Goal: Information Seeking & Learning: Learn about a topic

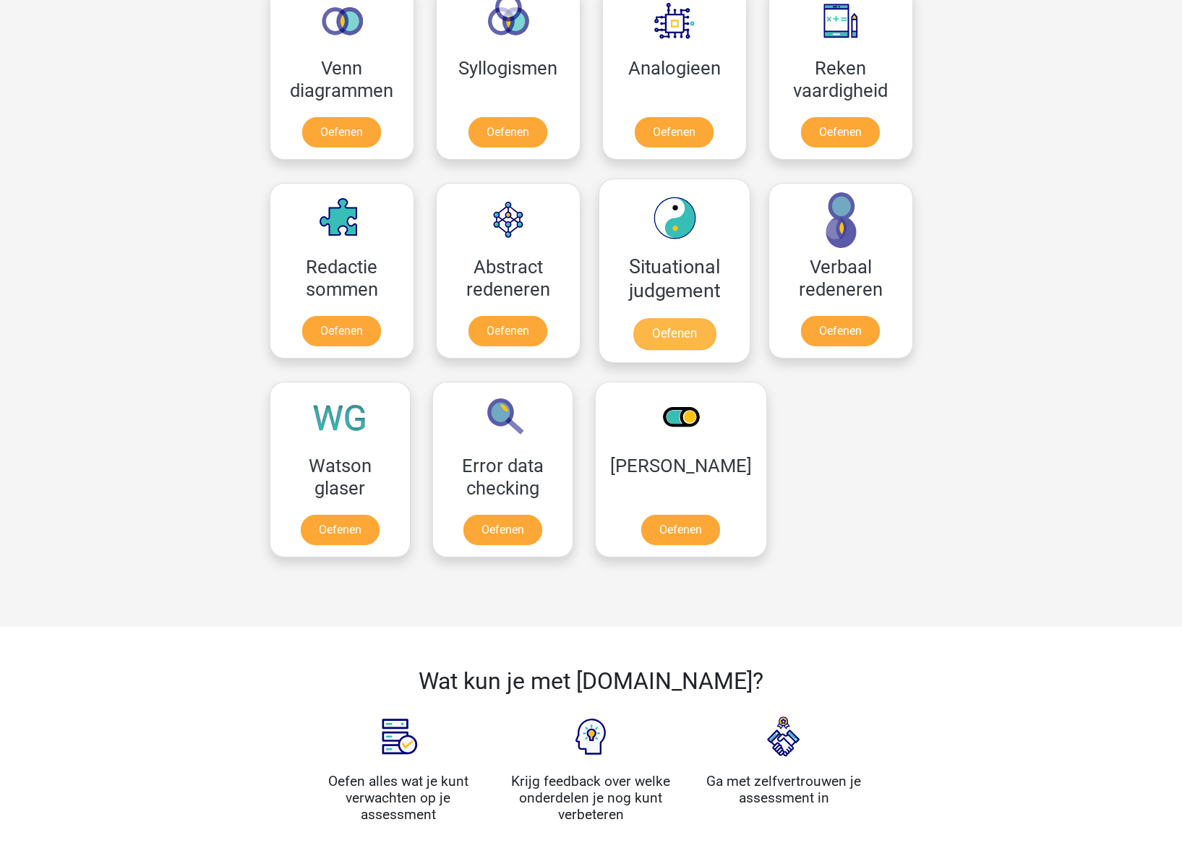
scroll to position [896, 0]
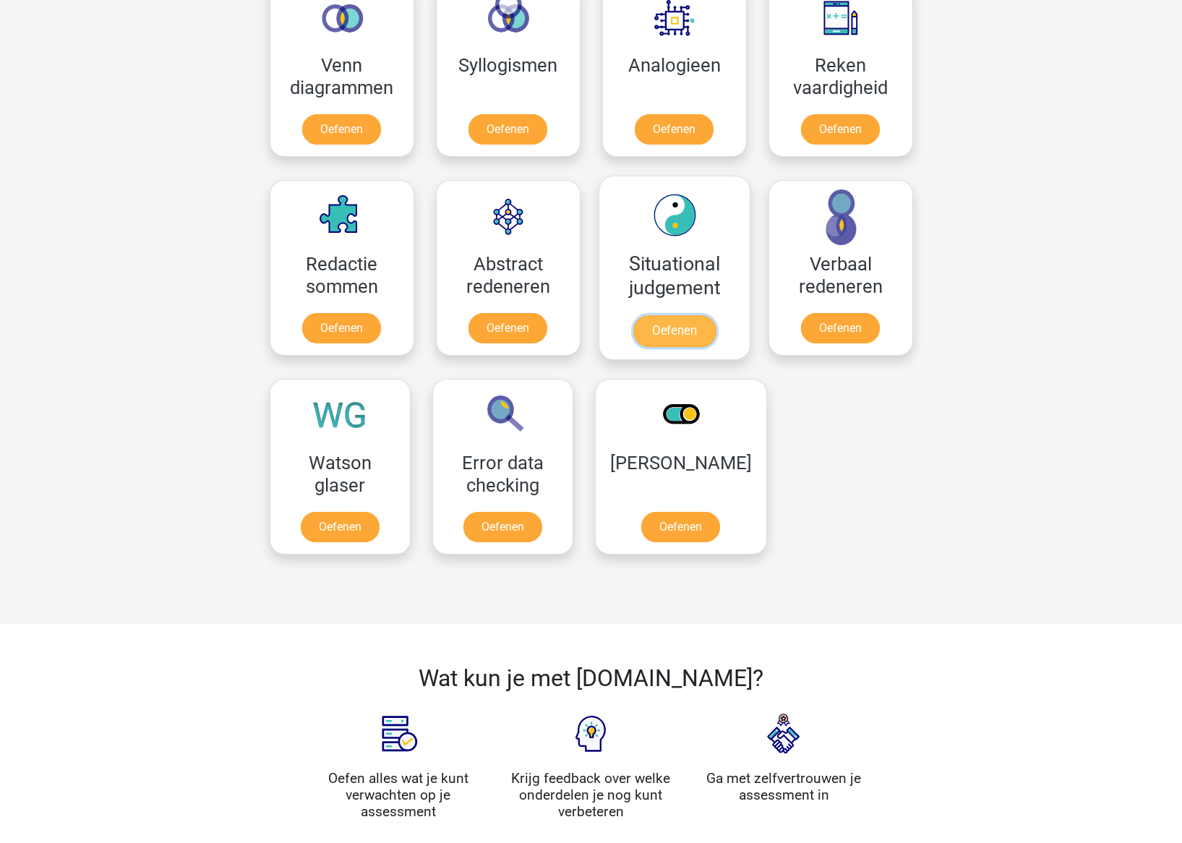
click at [674, 329] on link "Oefenen" at bounding box center [674, 331] width 82 height 32
click at [514, 529] on link "Oefenen" at bounding box center [502, 530] width 82 height 32
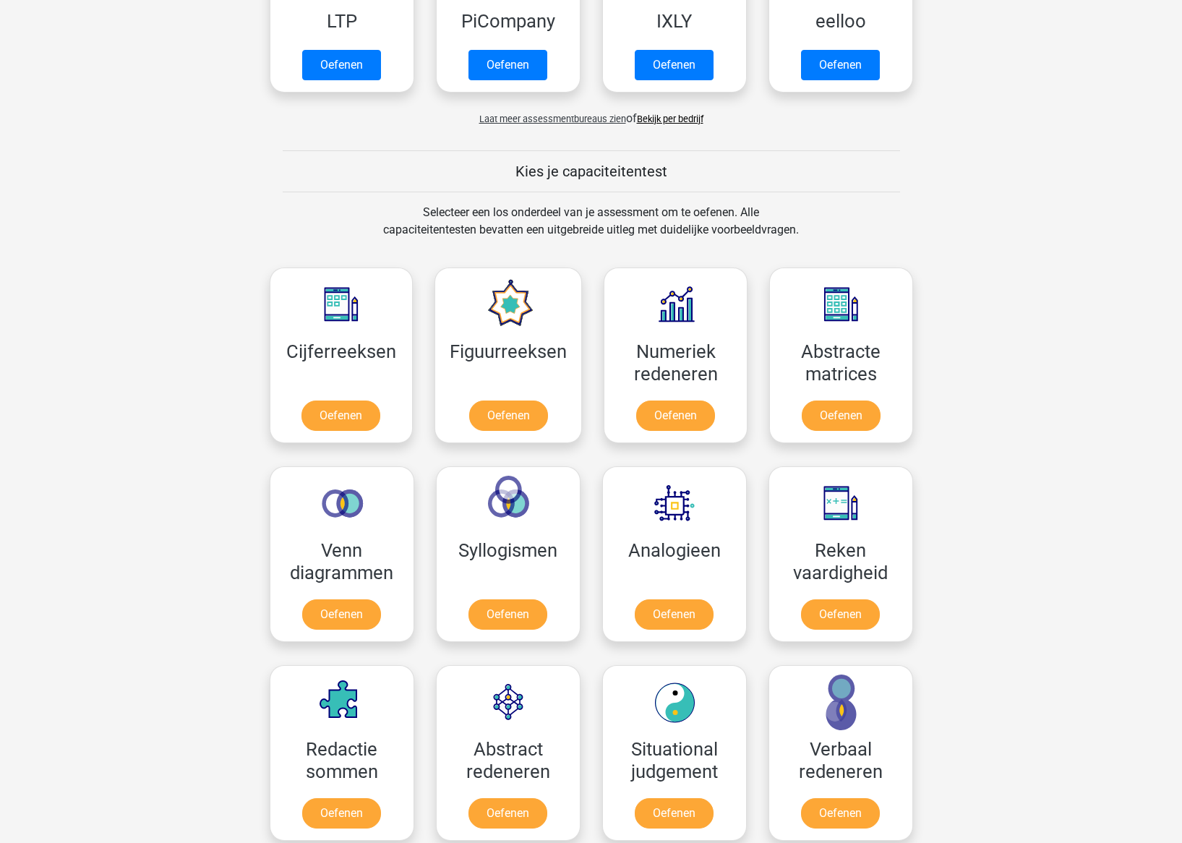
scroll to position [0, 0]
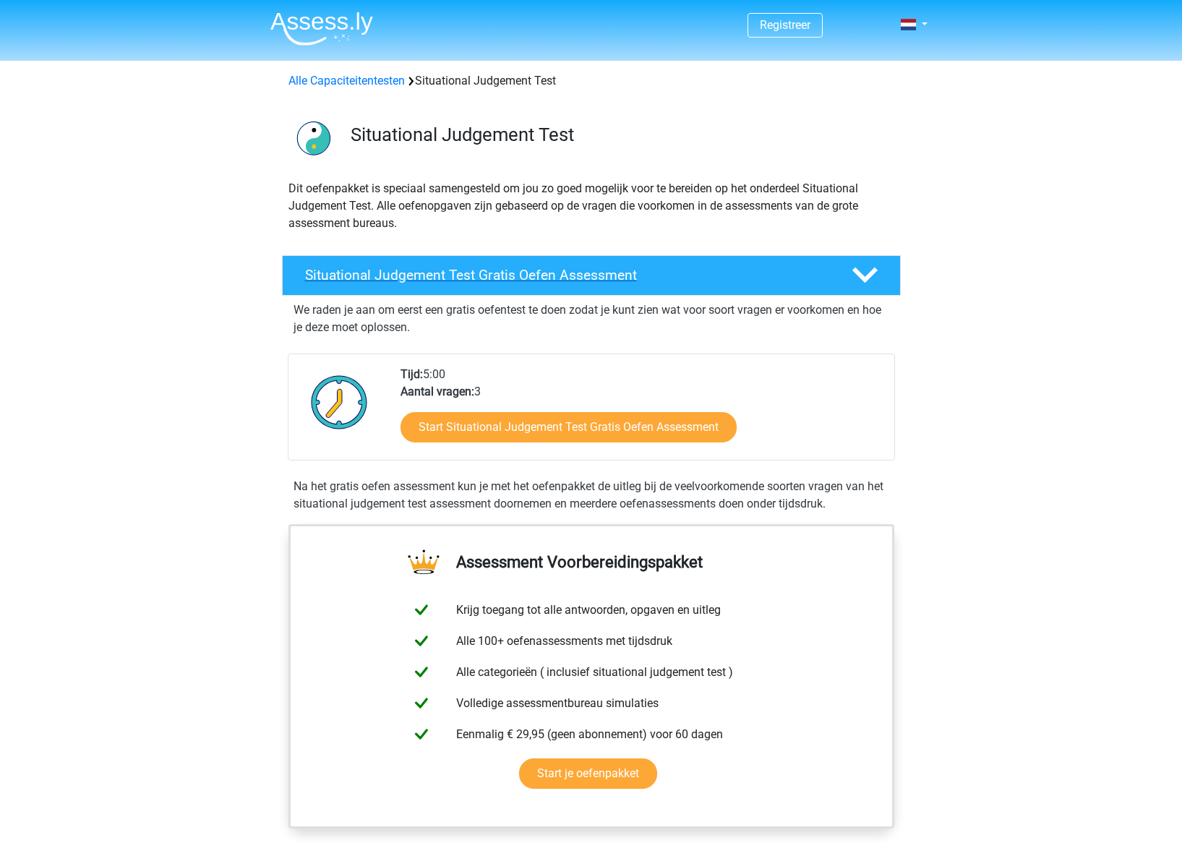
click at [872, 276] on icon at bounding box center [864, 274] width 25 height 25
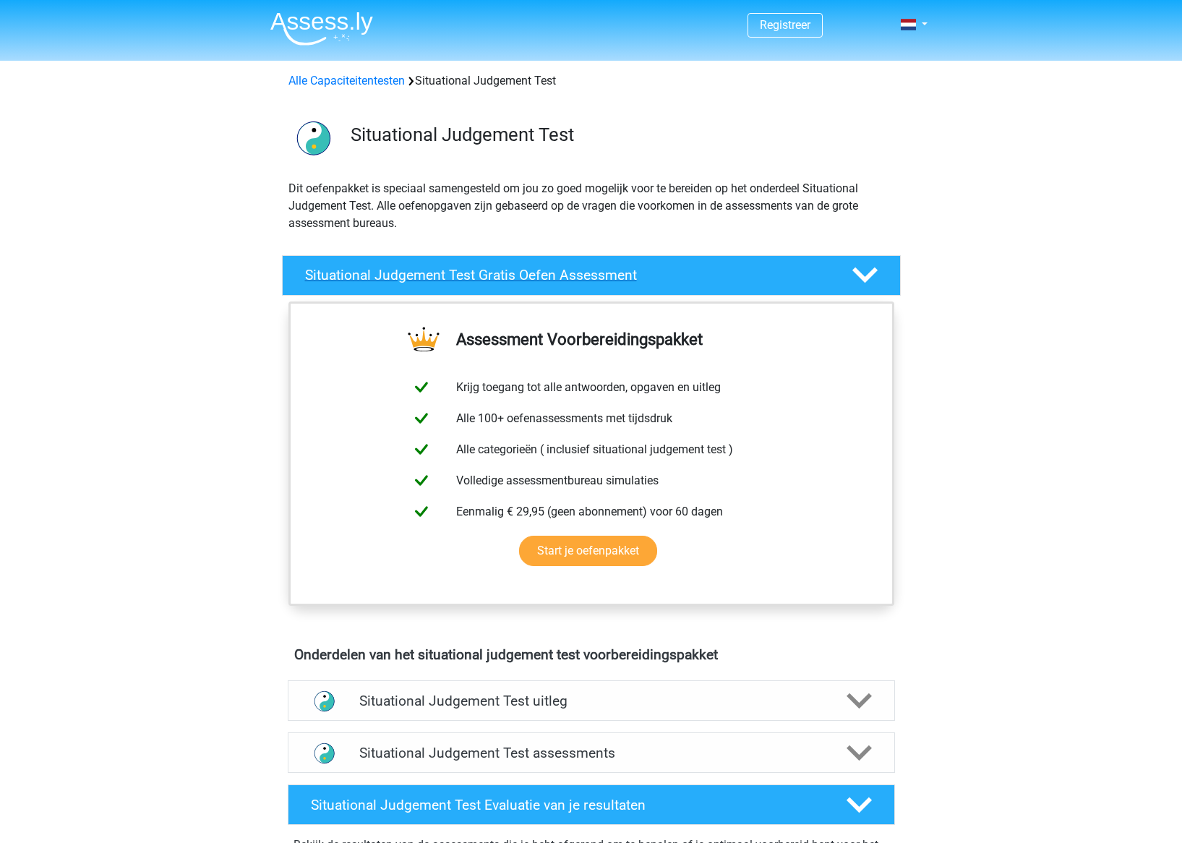
click at [871, 276] on icon at bounding box center [864, 274] width 25 height 25
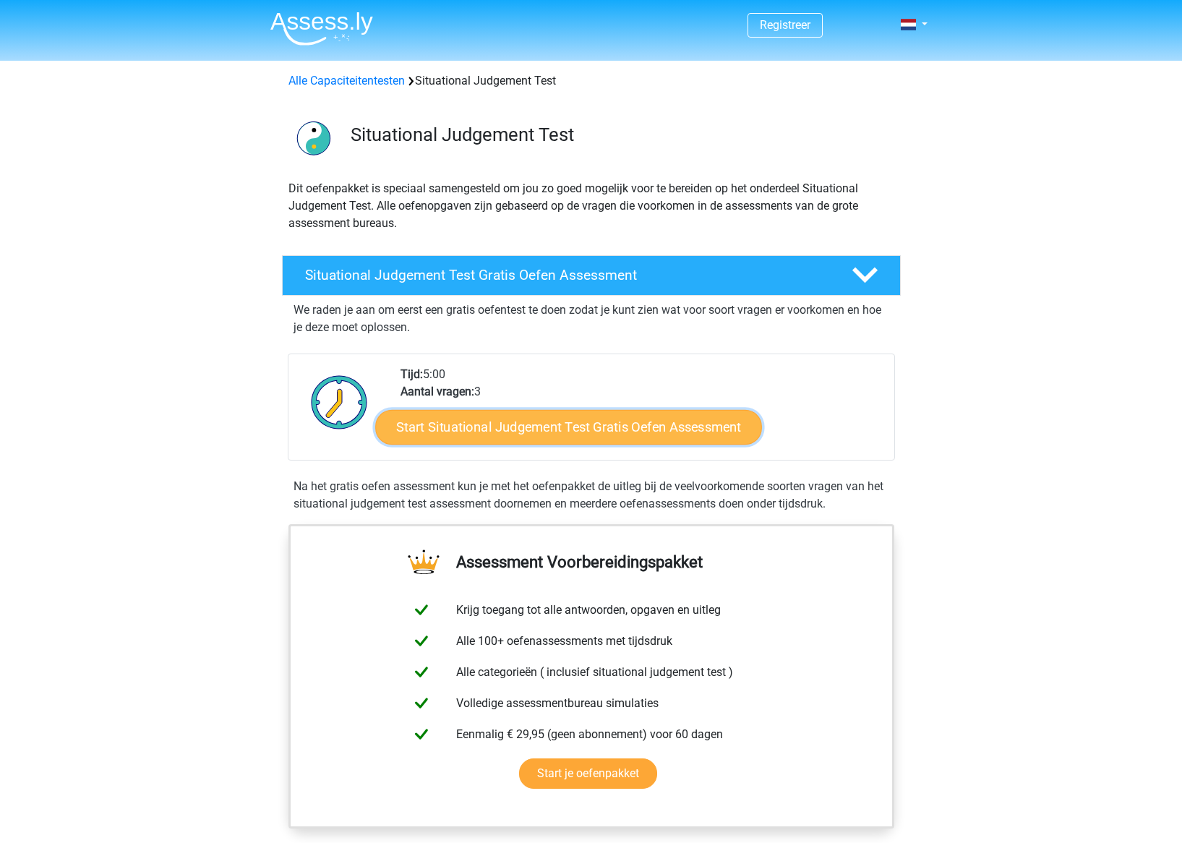
click at [625, 431] on link "Start Situational Judgement Test Gratis Oefen Assessment" at bounding box center [568, 427] width 387 height 35
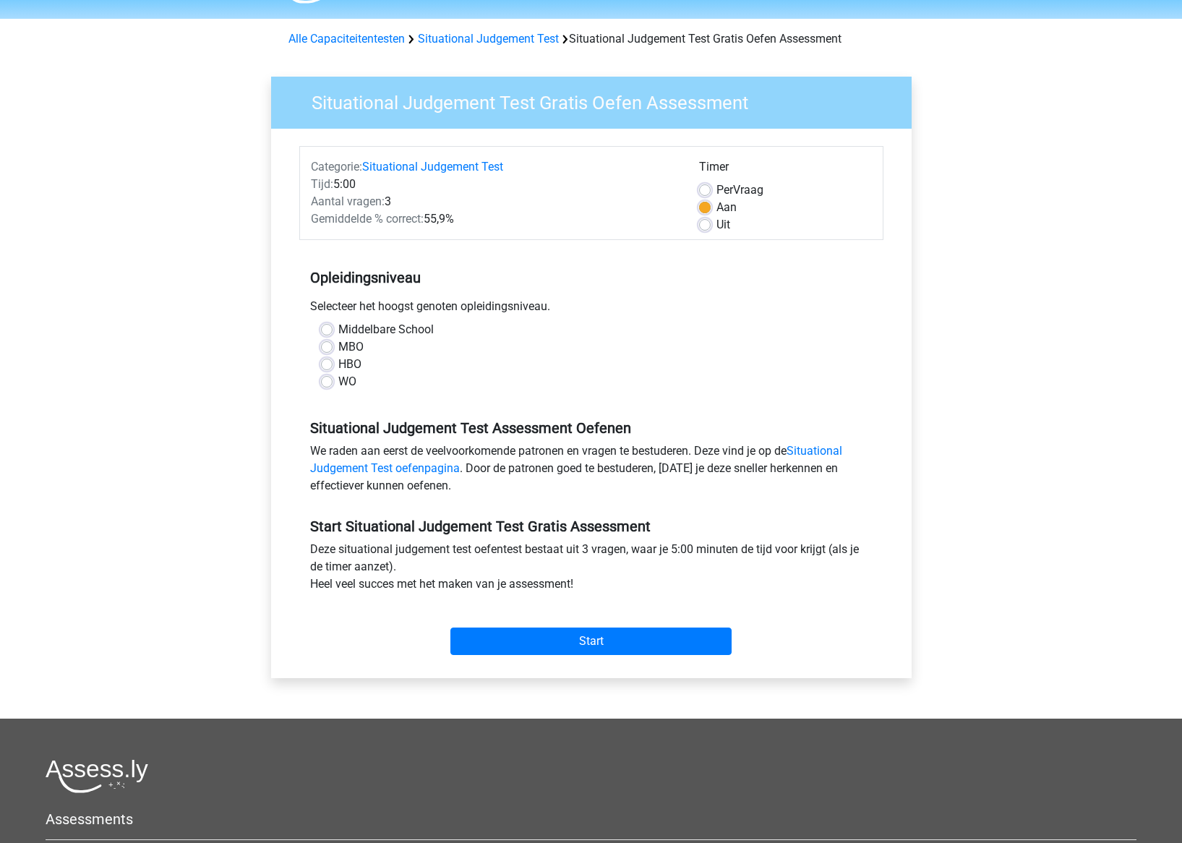
scroll to position [33, 0]
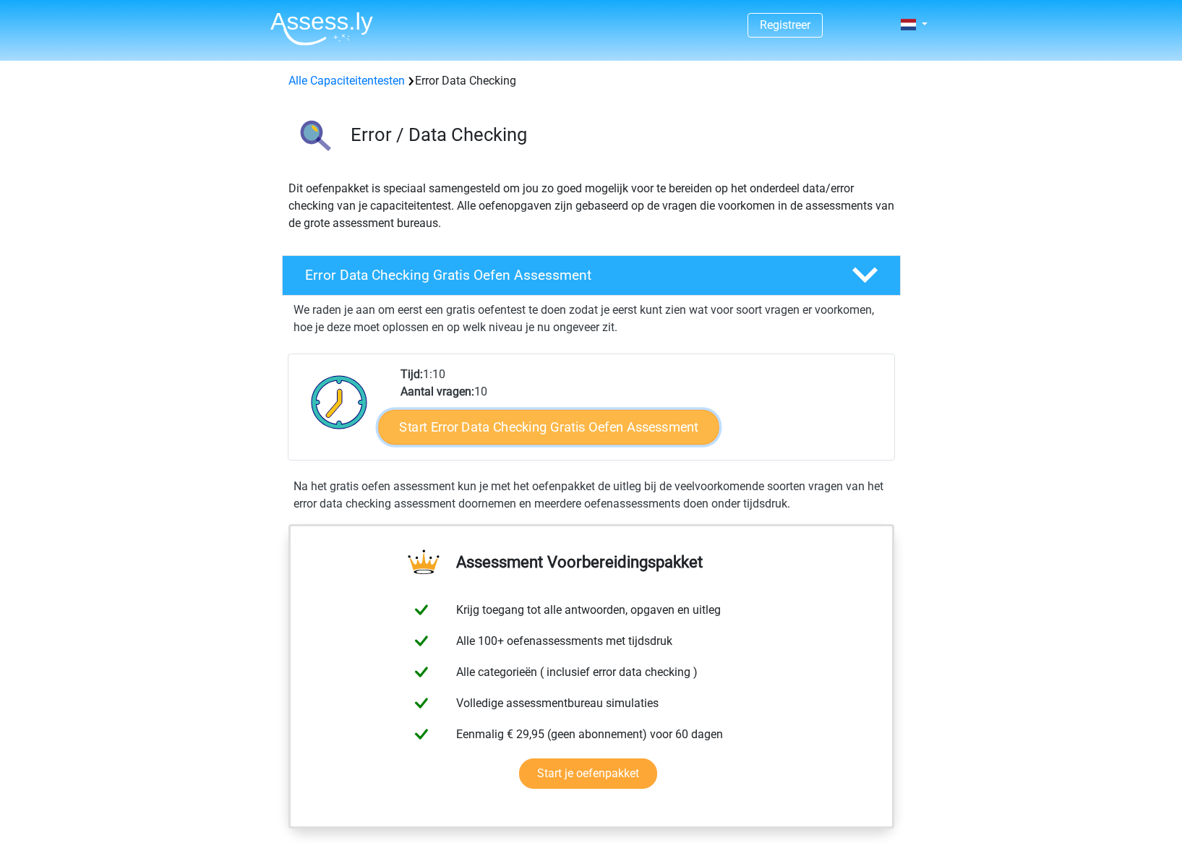
click at [534, 425] on link "Start Error Data Checking Gratis Oefen Assessment" at bounding box center [548, 427] width 341 height 35
